Goal: Communication & Community: Answer question/provide support

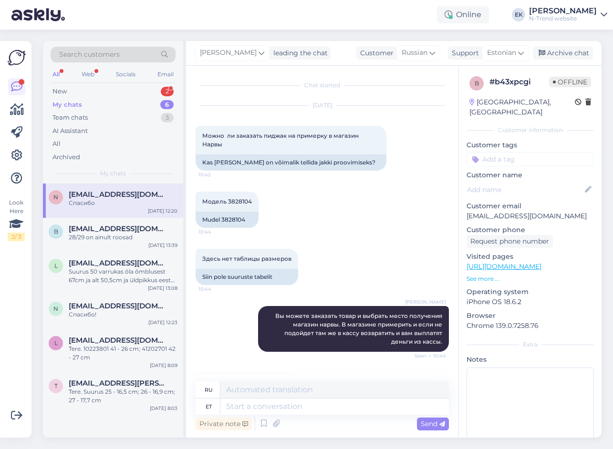
scroll to position [507, 0]
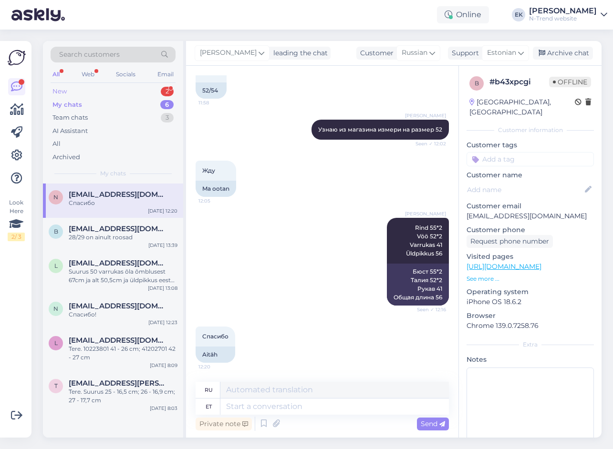
click at [67, 88] on div "New 2" at bounding box center [113, 91] width 125 height 13
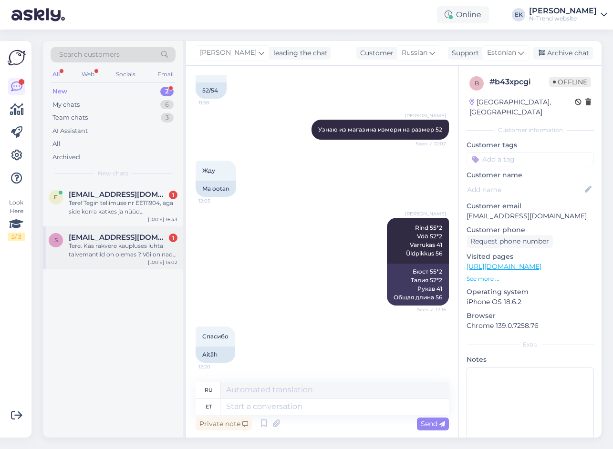
click at [88, 244] on div "Tere. Kas rakvere kaupluses luhta talvemantlid on olemas ? Või on nad kuskil la…" at bounding box center [123, 250] width 109 height 17
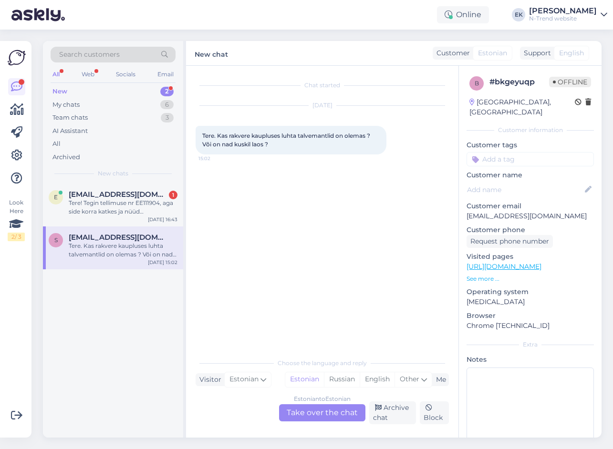
click at [303, 412] on div "Estonian to Estonian Take over the chat" at bounding box center [322, 412] width 86 height 17
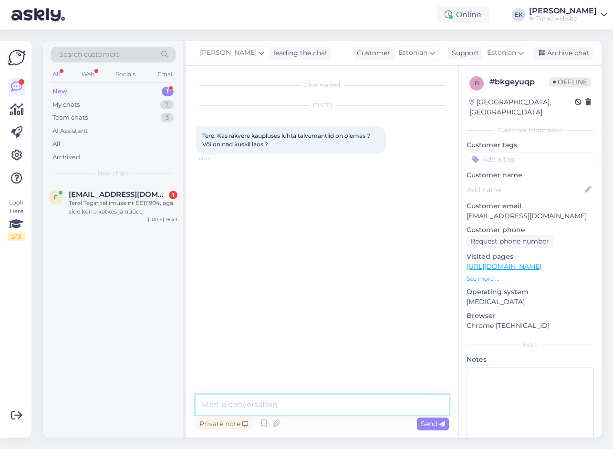
click at [259, 405] on textarea at bounding box center [322, 405] width 253 height 20
drag, startPoint x: 301, startPoint y: 402, endPoint x: 155, endPoint y: 407, distance: 146.0
click at [155, 407] on div "Search customers All Web Socials Email New 1 My chats 7 Team chats 3 AI Assista…" at bounding box center [322, 239] width 559 height 397
type textarea "Tere. Kas mingi konkreetne mudel huvitab teid?"
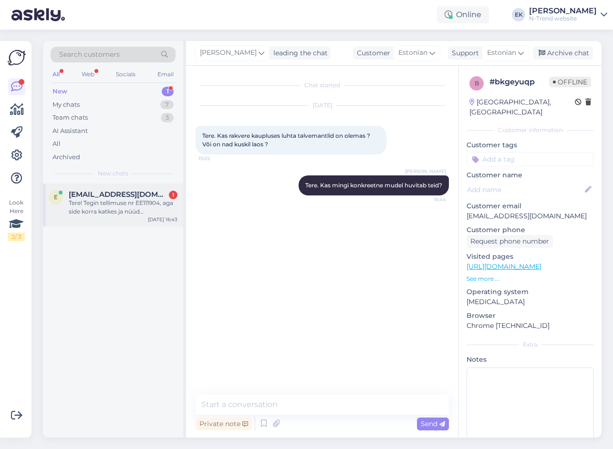
click at [102, 200] on div "Tere! Tegin tellimuse nr EE111904, aga side korra katkes ja nüüd [PERSON_NAME] …" at bounding box center [123, 207] width 109 height 17
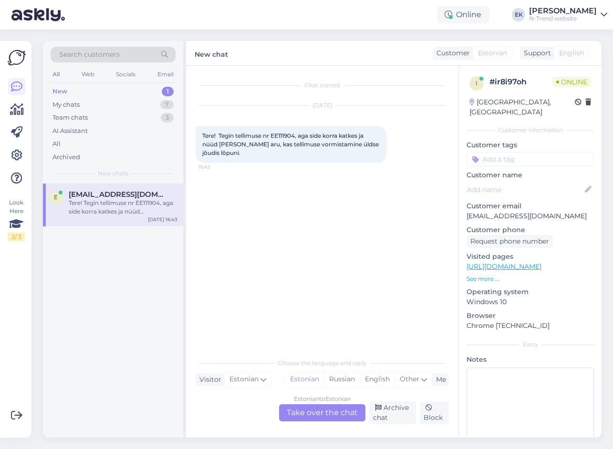
click at [279, 134] on span "Tere! Tegin tellimuse nr EE111904, aga side korra katkes ja nüüd [PERSON_NAME] …" at bounding box center [291, 144] width 178 height 24
copy span "EE111904"
click at [307, 413] on div "Estonian to Estonian Take over the chat" at bounding box center [322, 412] width 86 height 17
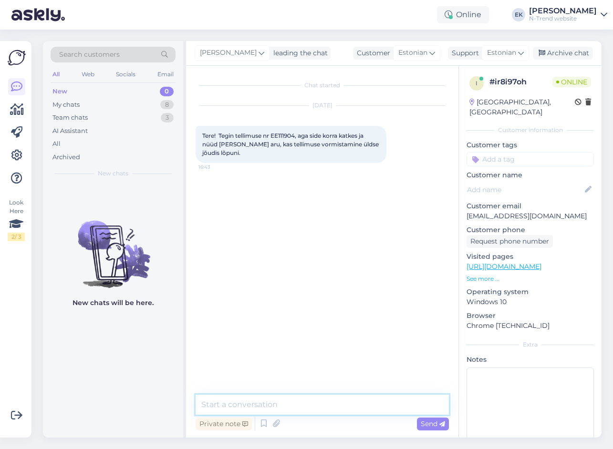
click at [280, 406] on textarea at bounding box center [322, 405] width 253 height 20
type textarea "Tere. Ei, teie tellimus jäi rippuma"
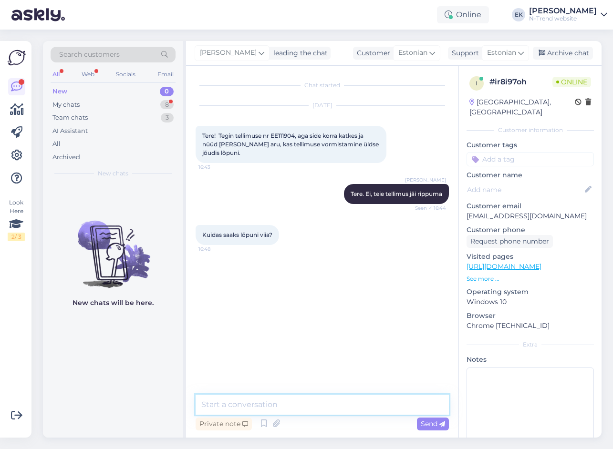
click at [248, 400] on textarea at bounding box center [322, 405] width 253 height 20
type textarea "Peate uue tellimuse tegema"
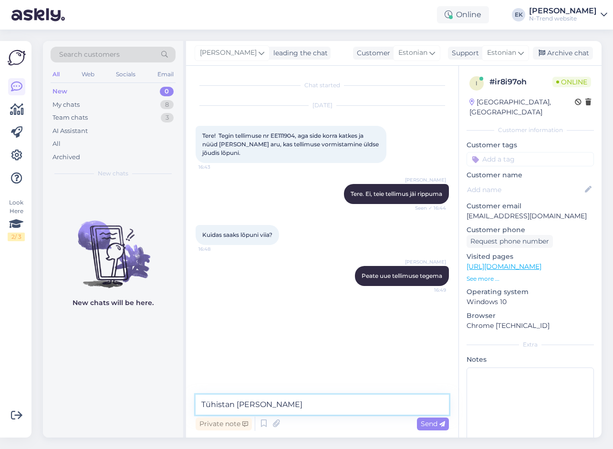
type textarea "Tühistan [PERSON_NAME]."
